Goal: Navigation & Orientation: Understand site structure

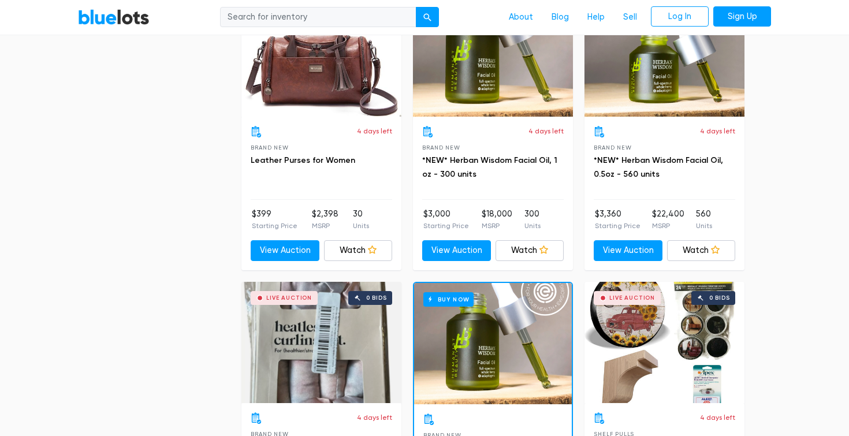
scroll to position [5086, 0]
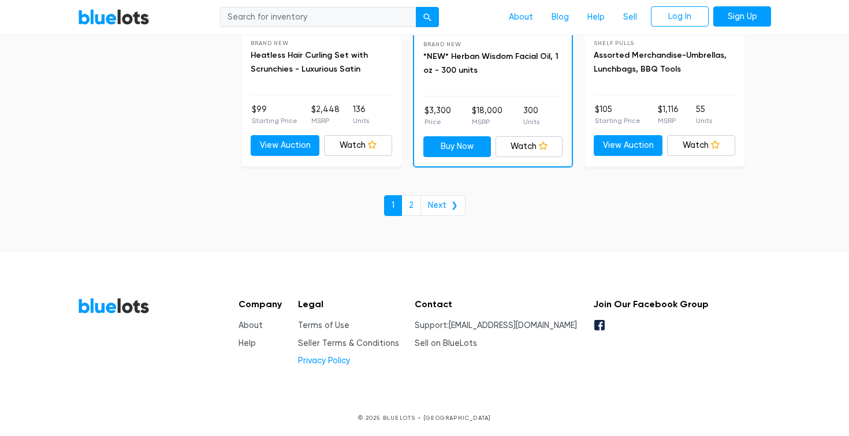
click at [344, 359] on link "Privacy Policy" at bounding box center [324, 361] width 52 height 10
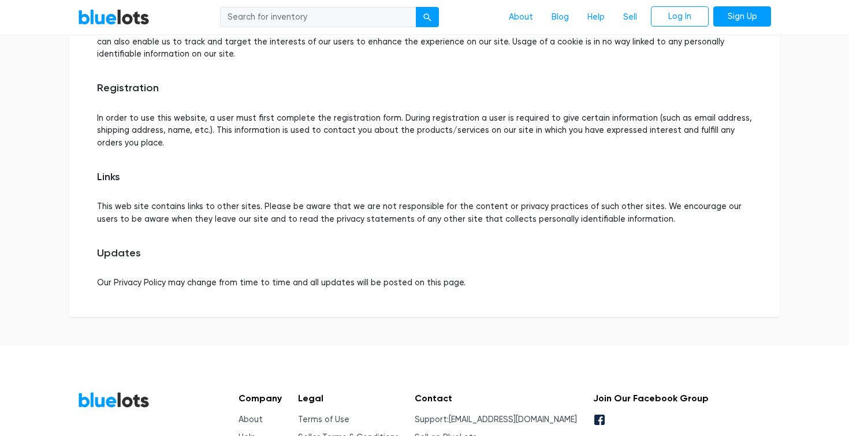
scroll to position [684, 0]
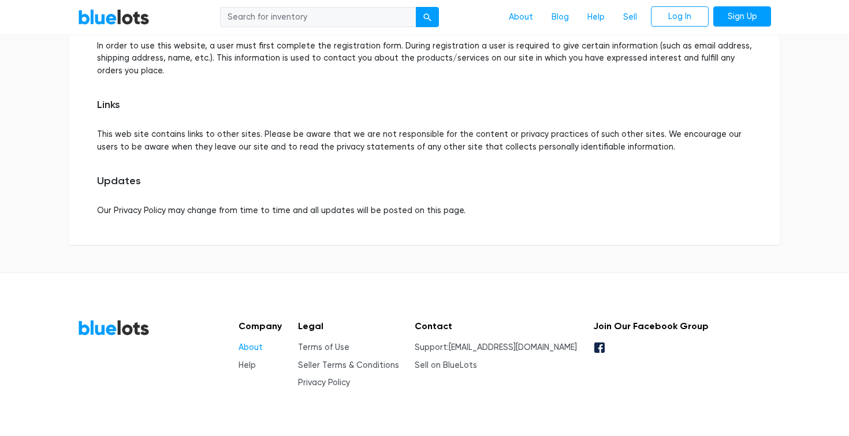
click at [251, 343] on link "About" at bounding box center [251, 348] width 24 height 10
